Goal: Task Accomplishment & Management: Use online tool/utility

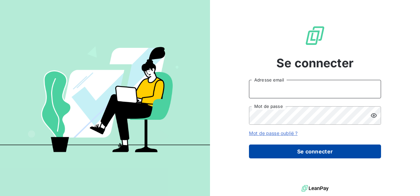
type input "[EMAIL_ADDRESS][PERSON_NAME][DOMAIN_NAME]"
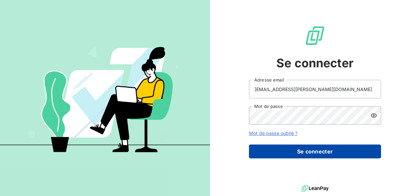
click at [310, 151] on button "Se connecter" at bounding box center [315, 152] width 132 height 14
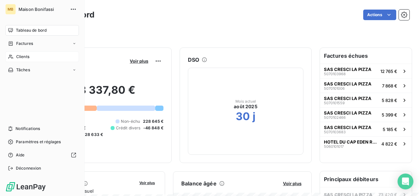
click at [16, 58] on div "Clients" at bounding box center [42, 56] width 74 height 11
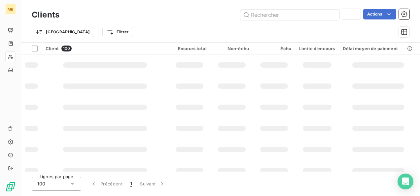
type input "BILBO"
type input "P"
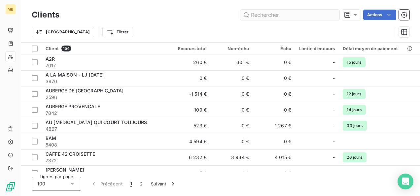
click at [258, 17] on input "text" at bounding box center [289, 15] width 99 height 11
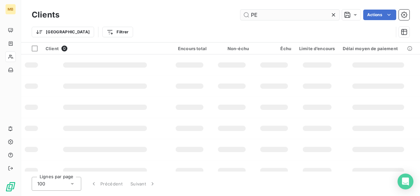
type input "P"
type input "N"
type input "DAVIKEN"
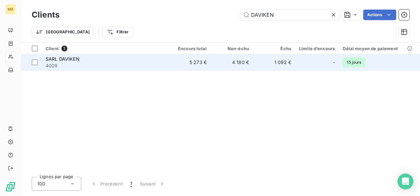
click at [99, 63] on span "4009" at bounding box center [105, 65] width 119 height 7
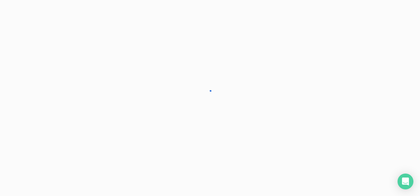
click at [99, 63] on div at bounding box center [210, 98] width 420 height 196
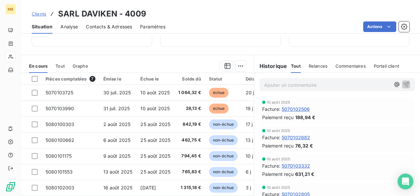
scroll to position [93, 0]
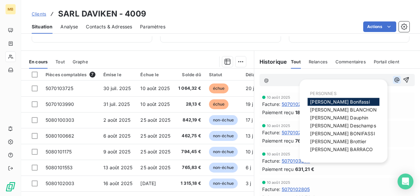
click at [393, 80] on icon "button" at bounding box center [396, 80] width 7 height 7
click at [334, 125] on span "Julia Deschamps" at bounding box center [343, 126] width 66 height 6
click at [394, 79] on icon "button" at bounding box center [396, 80] width 5 height 5
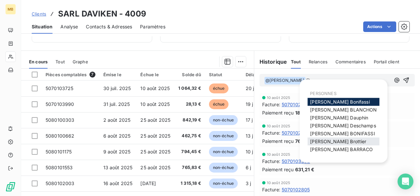
click at [331, 143] on span "Mélissa Brottier" at bounding box center [338, 142] width 56 height 6
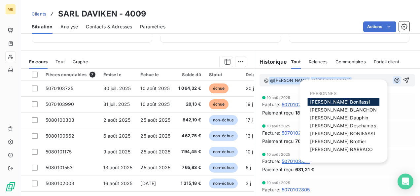
click at [393, 80] on icon "button" at bounding box center [396, 80] width 7 height 7
click at [342, 109] on span "Elodie BLANCHON" at bounding box center [343, 110] width 67 height 6
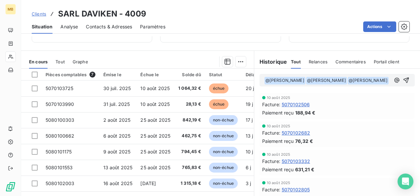
click at [315, 84] on p "﻿ @ Elodie BLANCHON ﻿ ﻿ @ Julia Deschamps ﻿ ﻿ @ Mélissa Brottier ﻿ ﻿" at bounding box center [327, 81] width 126 height 8
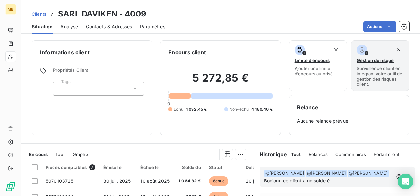
scroll to position [0, 0]
click at [374, 179] on p "﻿ @ Elodie BLANCHON ﻿ ﻿ @ Julia Deschamps ﻿ ﻿ @ Mélissa Brottier ﻿ Bonjour, ce …" at bounding box center [328, 177] width 129 height 16
